Goal: Task Accomplishment & Management: Manage account settings

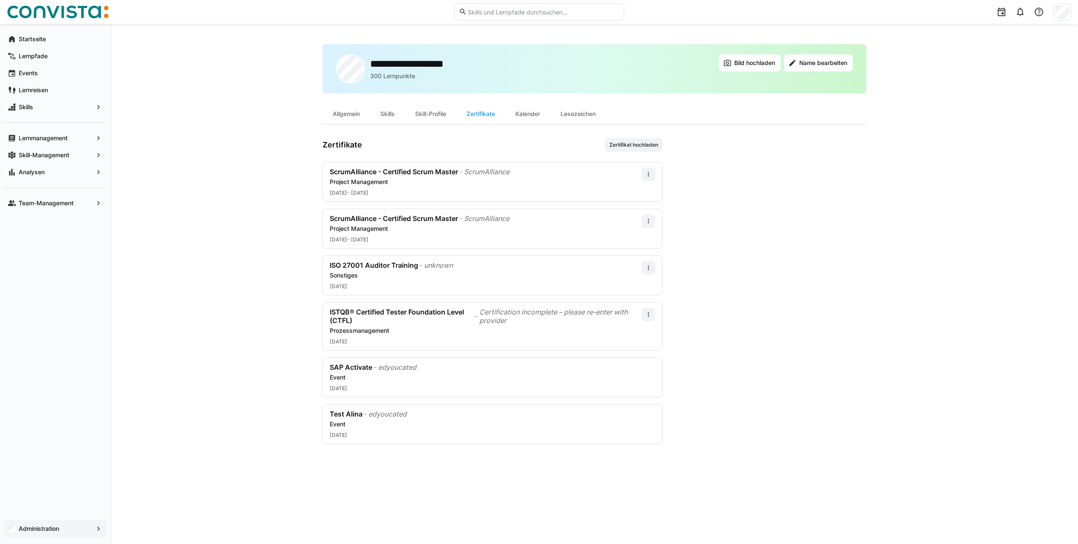
click at [0, 0] on app-navigation-label "Administration" at bounding box center [0, 0] width 0 height 0
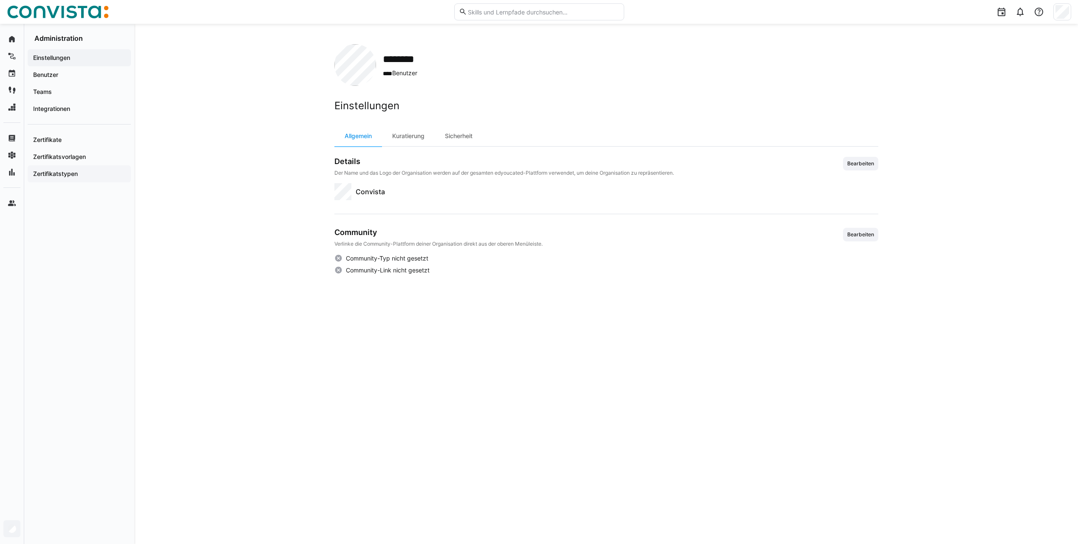
click at [0, 0] on app-navigation-label "Zertifikatstypen" at bounding box center [0, 0] width 0 height 0
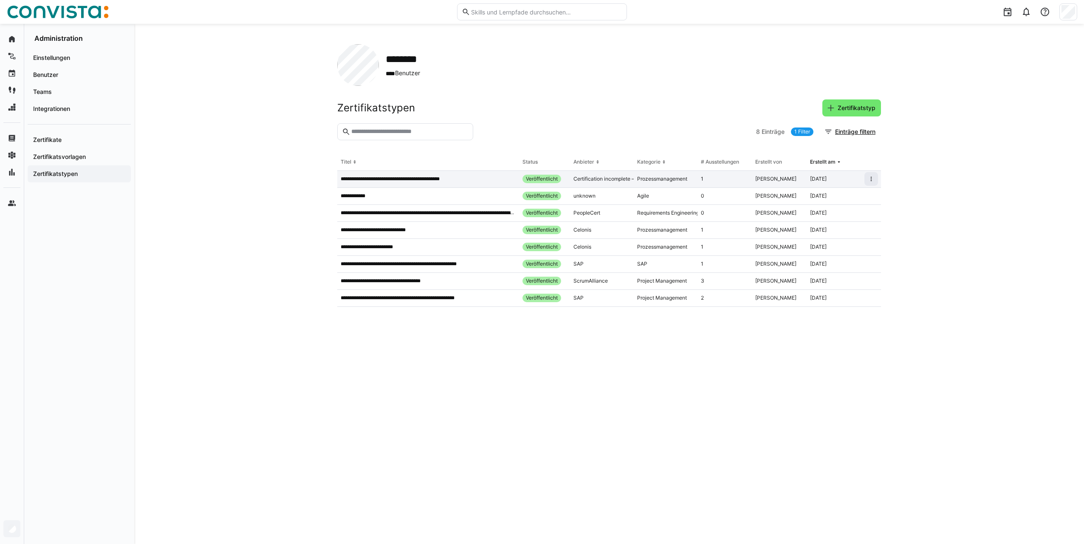
click at [424, 181] on p "**********" at bounding box center [400, 178] width 119 height 7
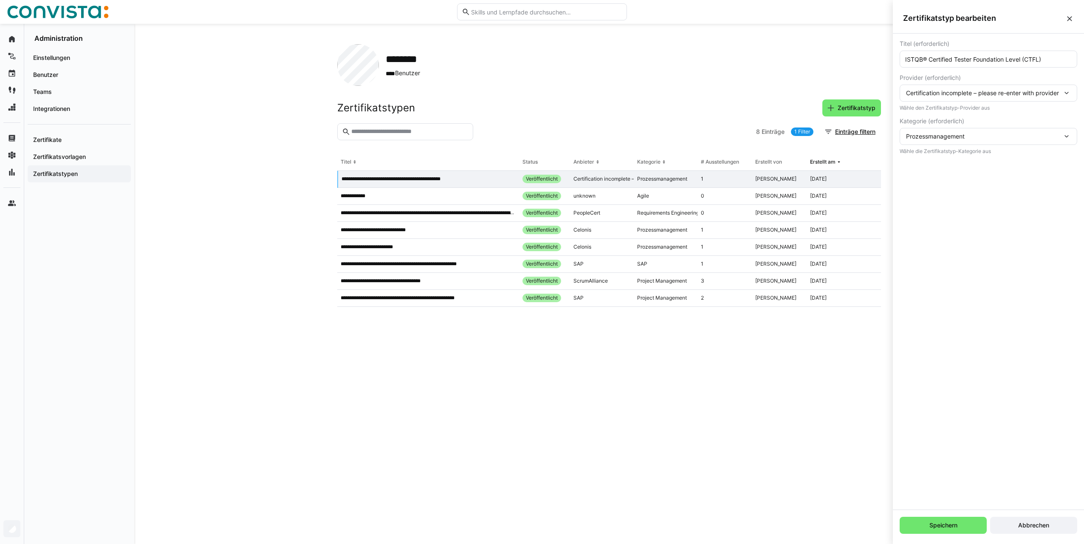
click at [915, 93] on span "Certification incomplete – please re-enter with provider" at bounding box center [982, 92] width 153 height 7
click at [927, 170] on span "Certification incomplete – please re-enter with provider" at bounding box center [983, 168] width 153 height 7
drag, startPoint x: 1059, startPoint y: 95, endPoint x: 906, endPoint y: 97, distance: 152.5
click at [906, 97] on div "Certification incomplete – please re-enter with provider" at bounding box center [989, 93] width 178 height 17
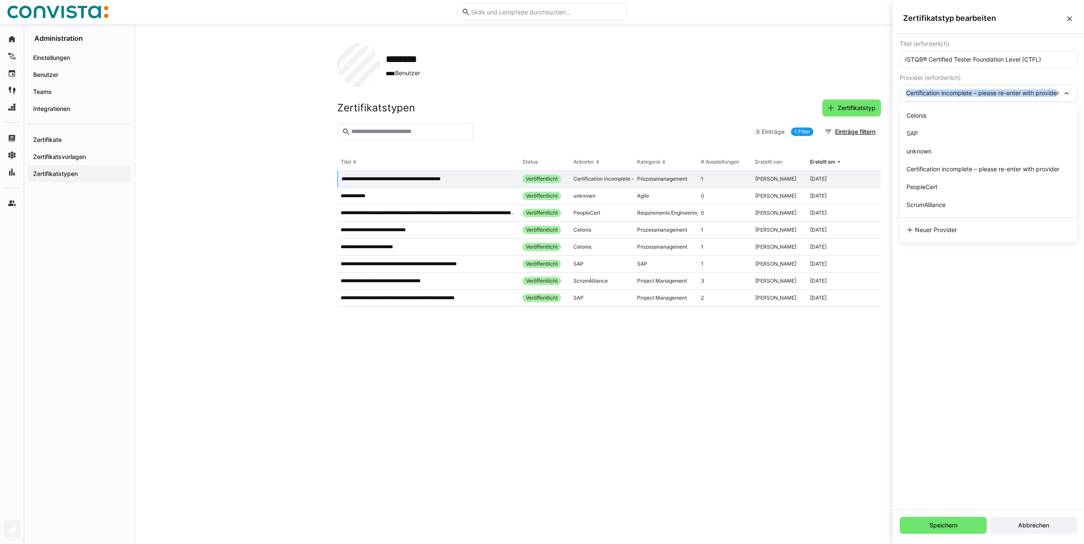
click at [906, 94] on span "Certification incomplete – please re-enter with provider" at bounding box center [982, 92] width 153 height 7
drag, startPoint x: 906, startPoint y: 94, endPoint x: 1065, endPoint y: 93, distance: 158.5
click at [1065, 93] on div "Certification incomplete – please re-enter with provider" at bounding box center [989, 93] width 178 height 17
drag, startPoint x: 1065, startPoint y: 93, endPoint x: 1044, endPoint y: 95, distance: 20.9
drag, startPoint x: 1044, startPoint y: 95, endPoint x: 930, endPoint y: 337, distance: 268.2
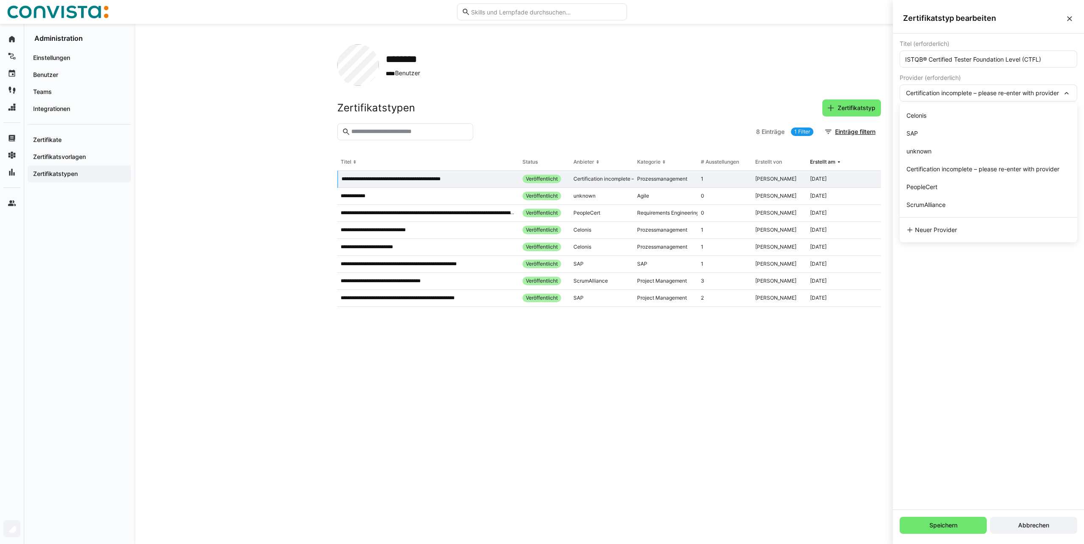
click at [930, 337] on div "Titel (erforderlich) ISTQB® Certified Tester Foundation Level (CTFL) Provider (…" at bounding box center [988, 272] width 191 height 476
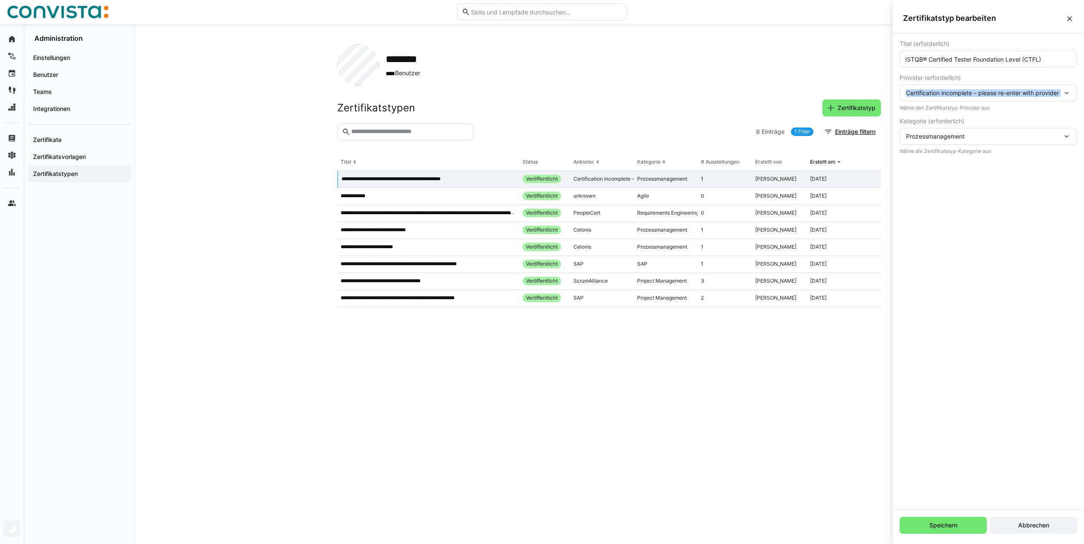
drag, startPoint x: 906, startPoint y: 95, endPoint x: 1055, endPoint y: 93, distance: 148.7
click at [1058, 94] on div "Certification incomplete – please re-enter with provider" at bounding box center [989, 93] width 178 height 17
drag, startPoint x: 1055, startPoint y: 93, endPoint x: 1042, endPoint y: 93, distance: 12.3
copy span "Certification incomplete – please re-enter with provide"
